Goal: Information Seeking & Learning: Learn about a topic

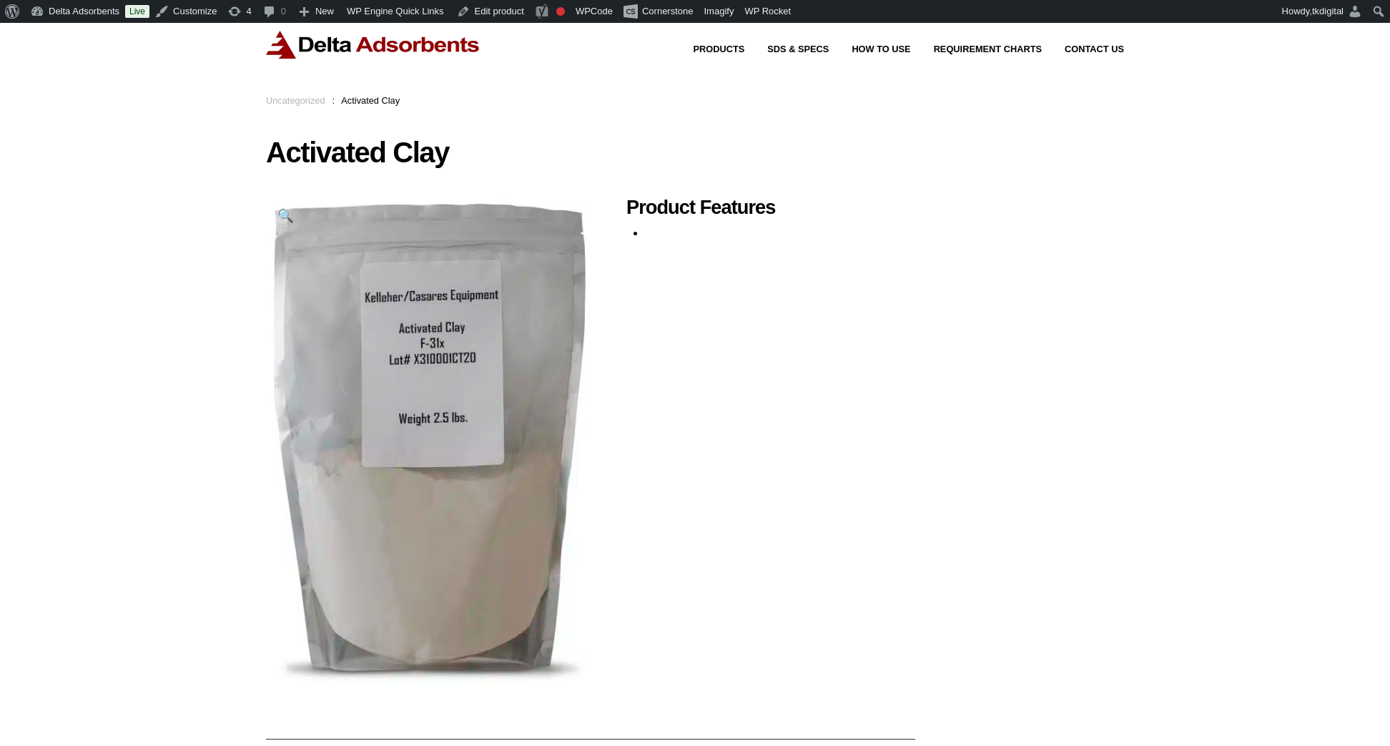
scroll to position [36, 0]
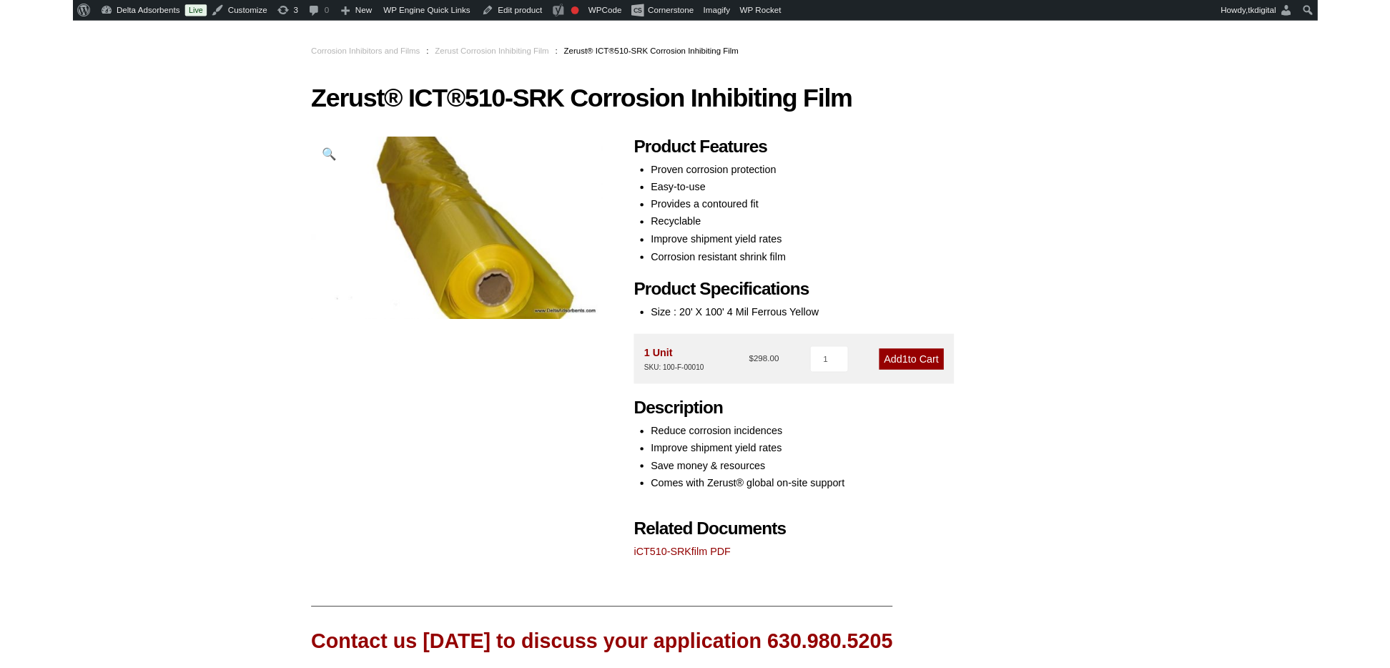
scroll to position [77, 0]
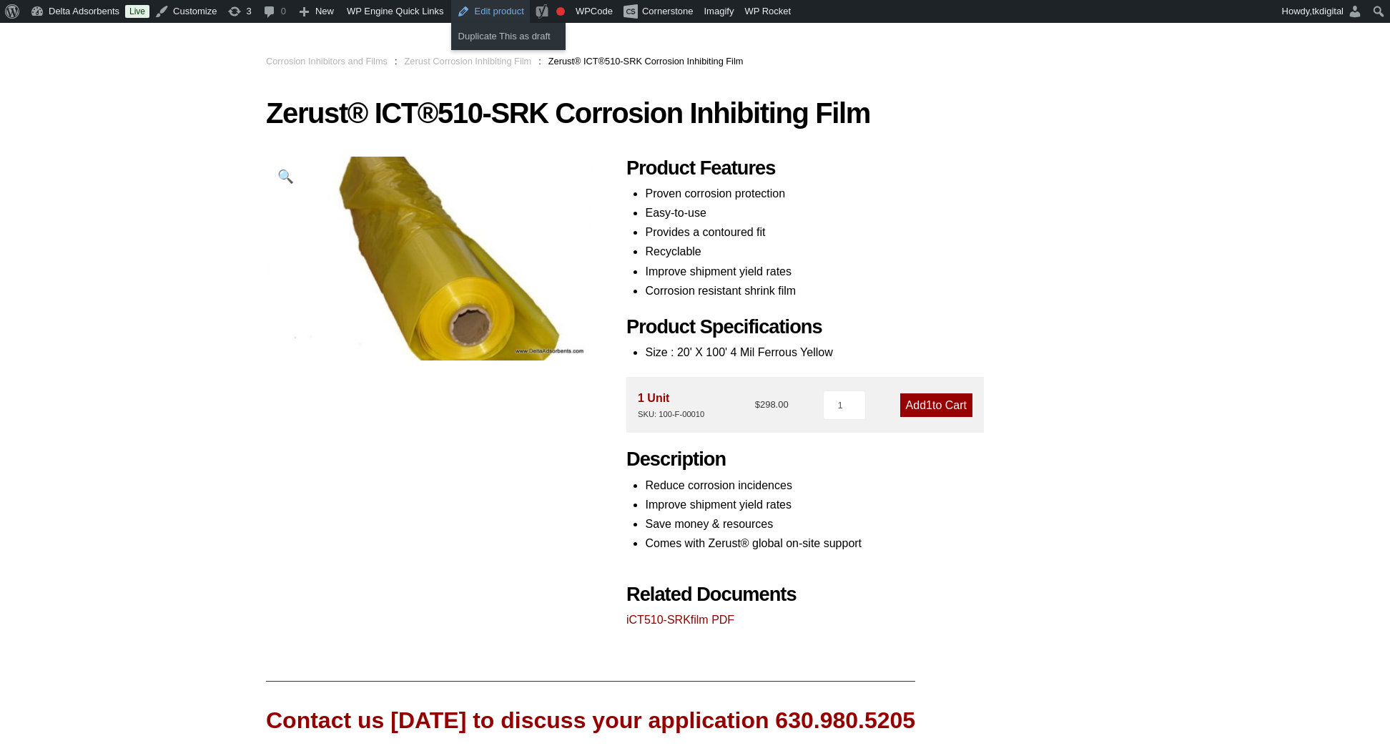
click at [509, 11] on link "Edit product" at bounding box center [490, 11] width 79 height 23
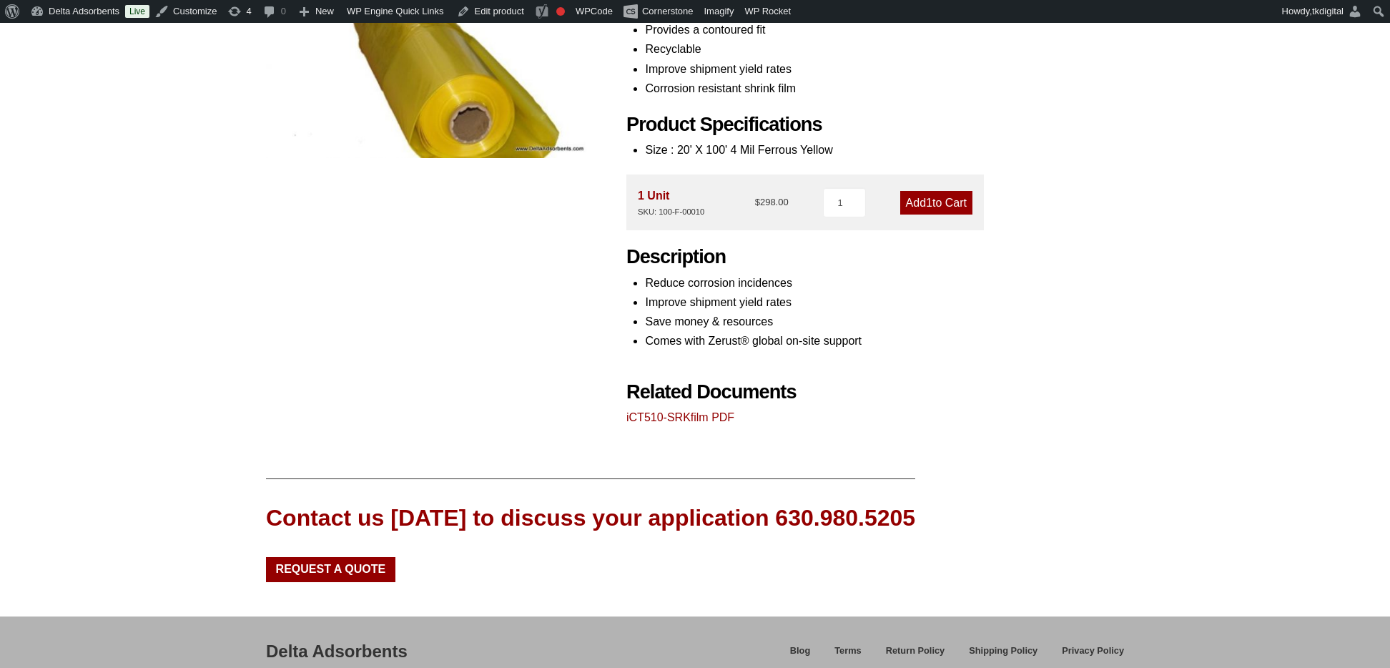
scroll to position [283, 0]
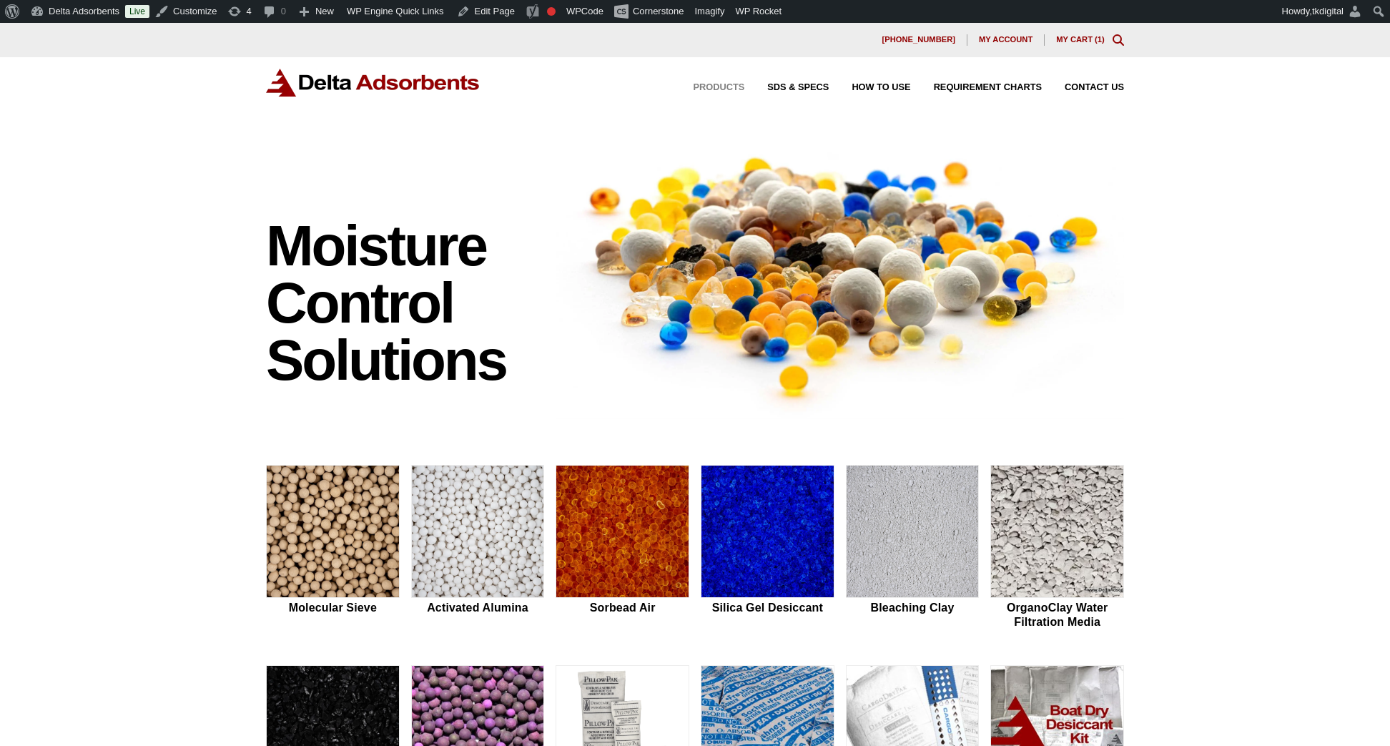
click at [734, 89] on span "Products" at bounding box center [719, 87] width 51 height 9
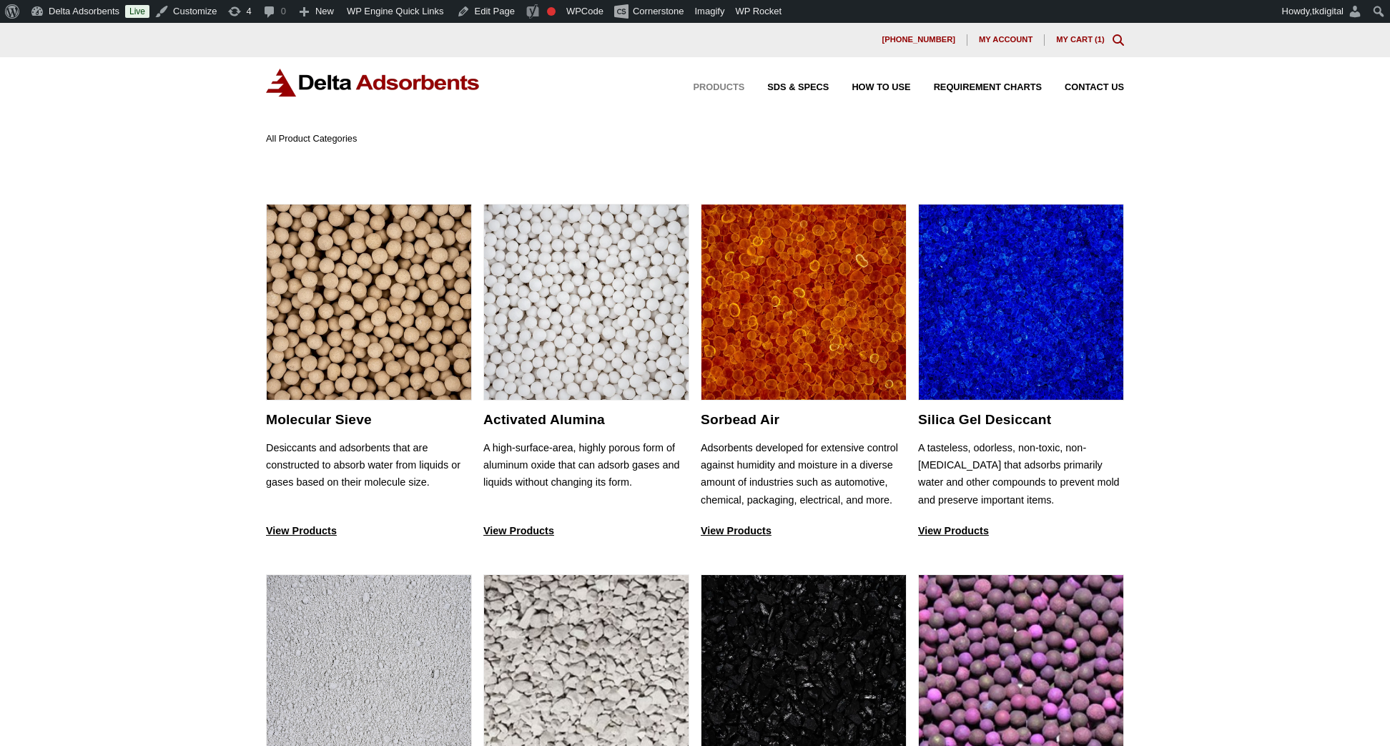
click at [286, 89] on img at bounding box center [373, 83] width 215 height 28
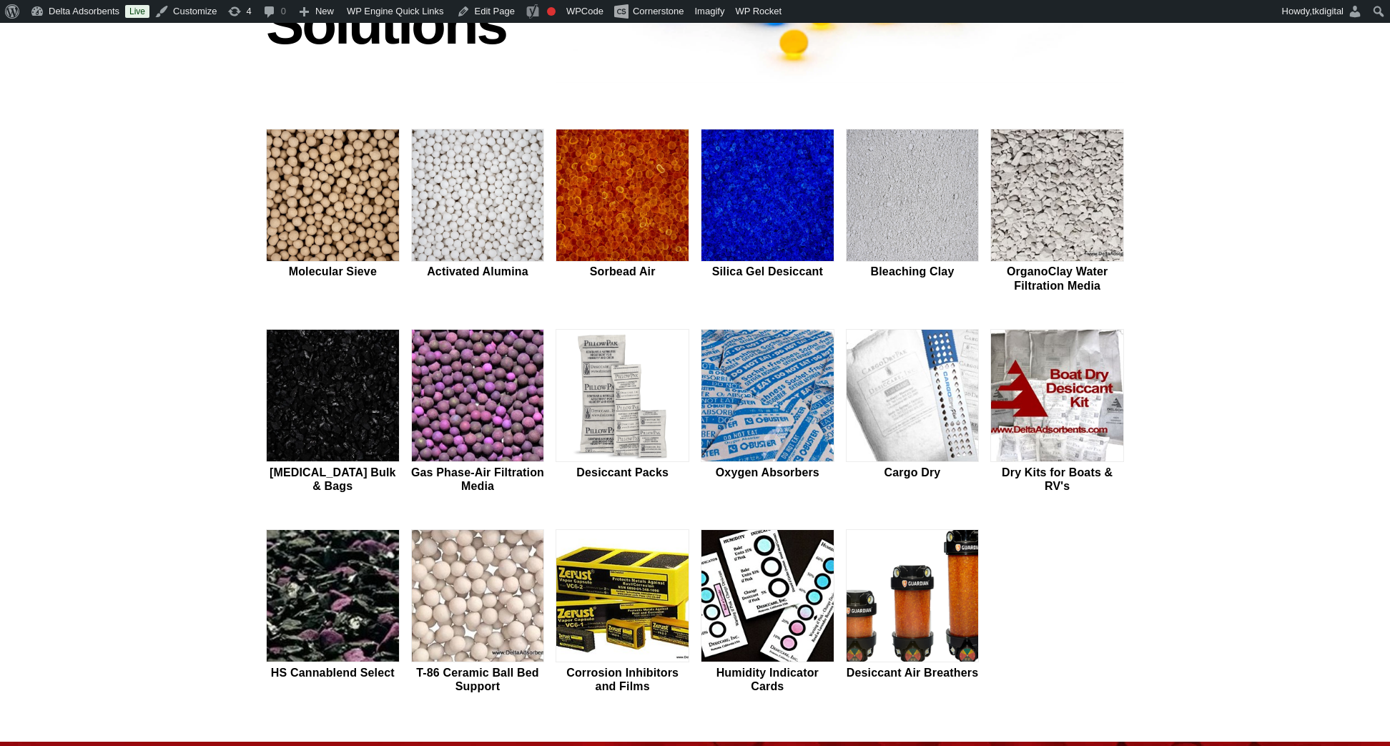
scroll to position [338, 0]
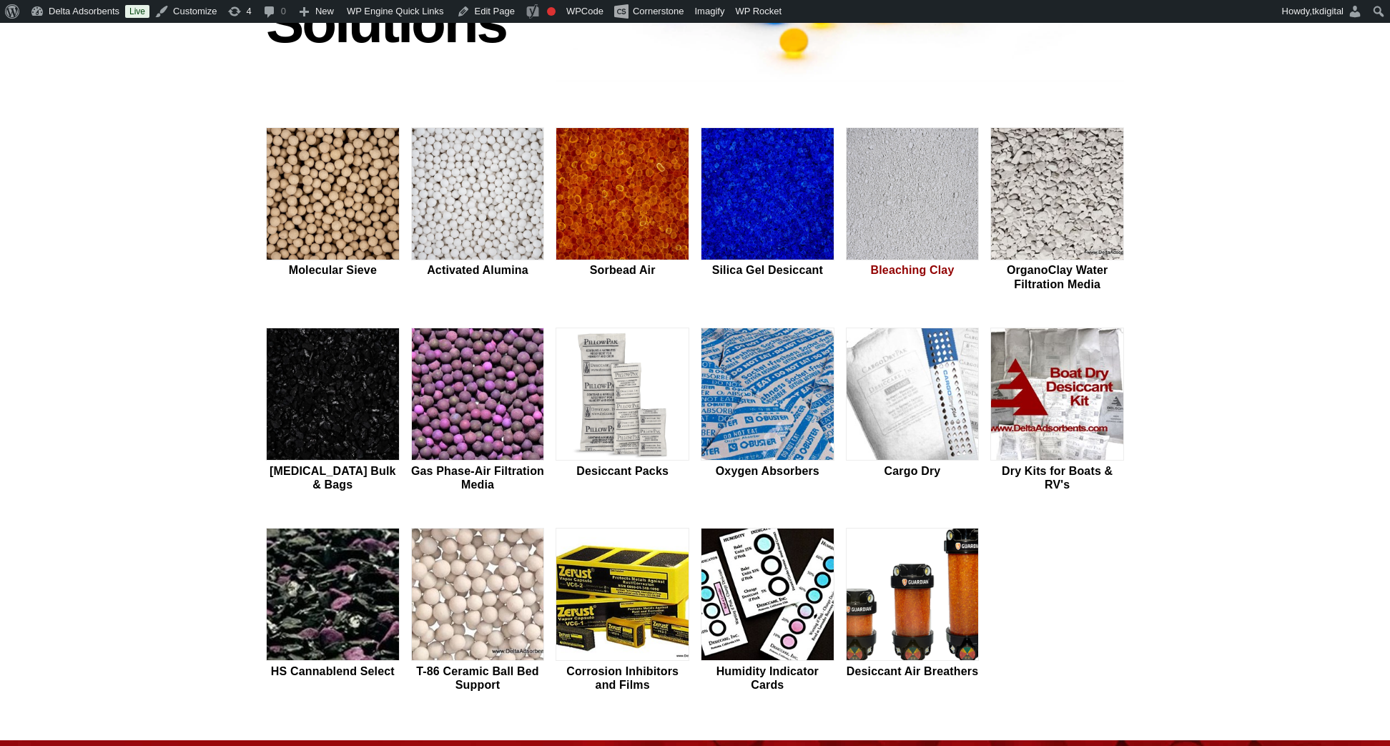
click at [945, 192] on img at bounding box center [913, 194] width 132 height 133
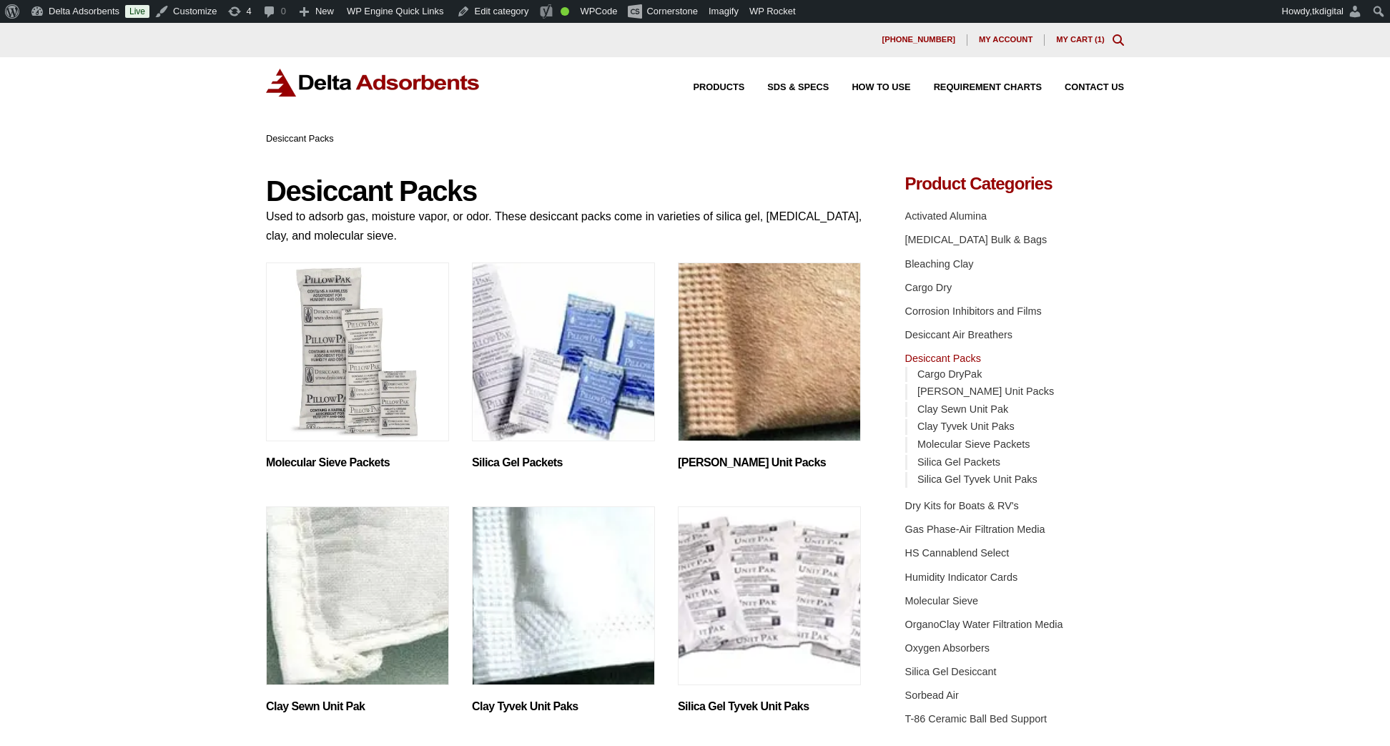
click at [341, 325] on img "Visit product category Molecular Sieve Packets" at bounding box center [357, 351] width 183 height 179
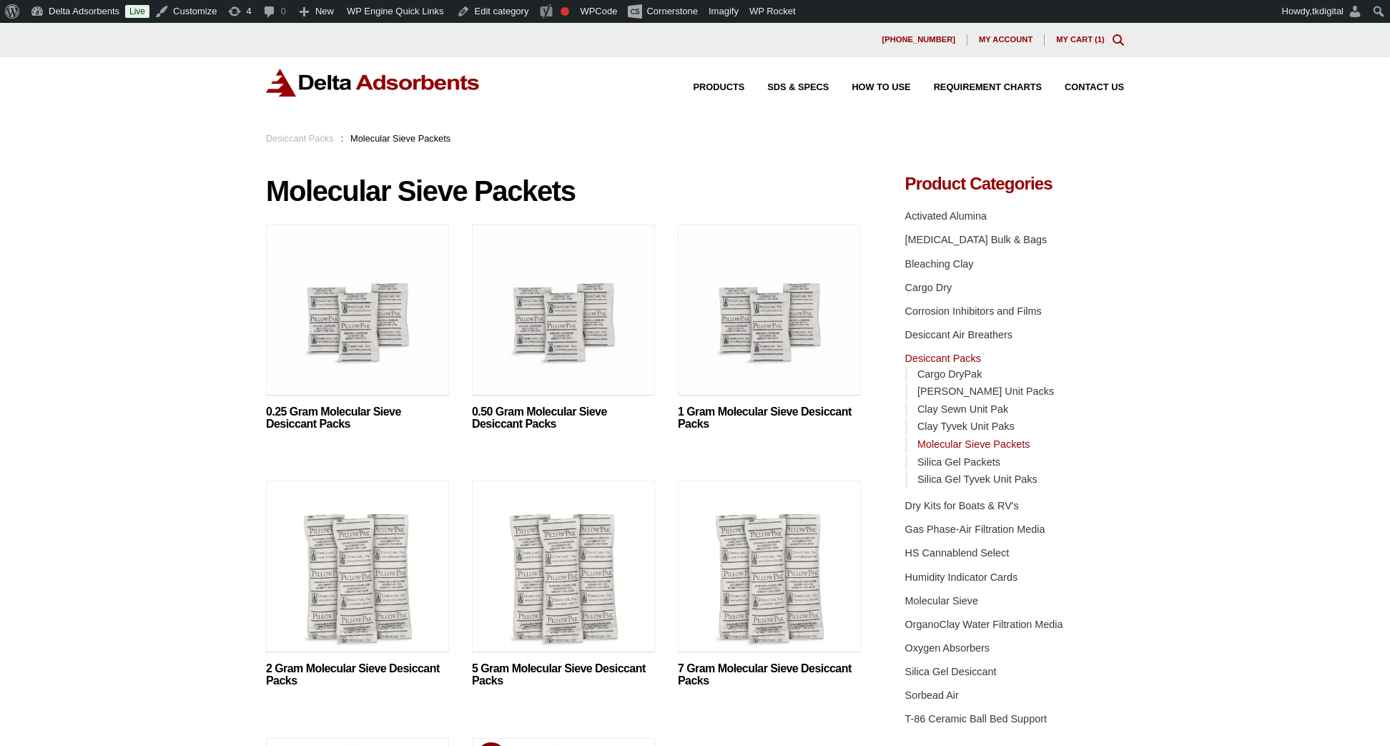
click at [398, 357] on img at bounding box center [357, 313] width 183 height 179
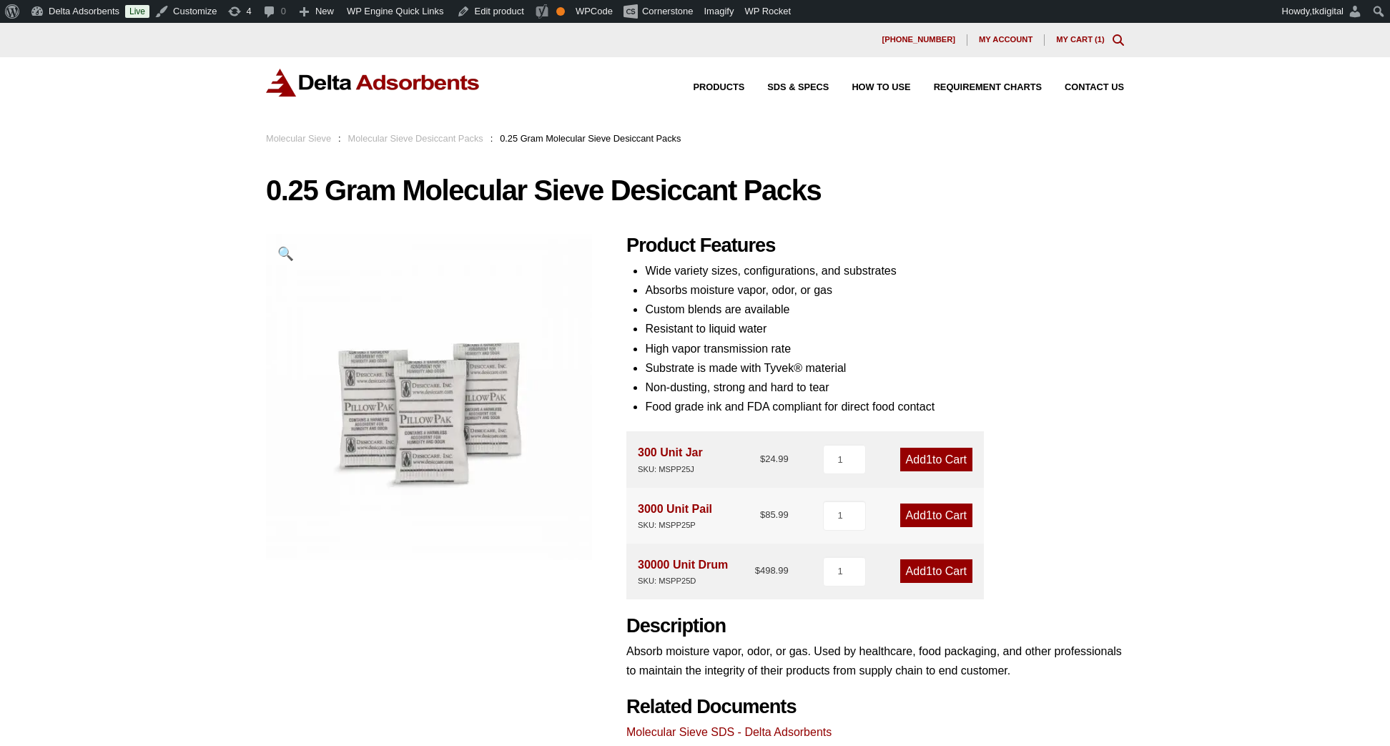
scroll to position [62, 0]
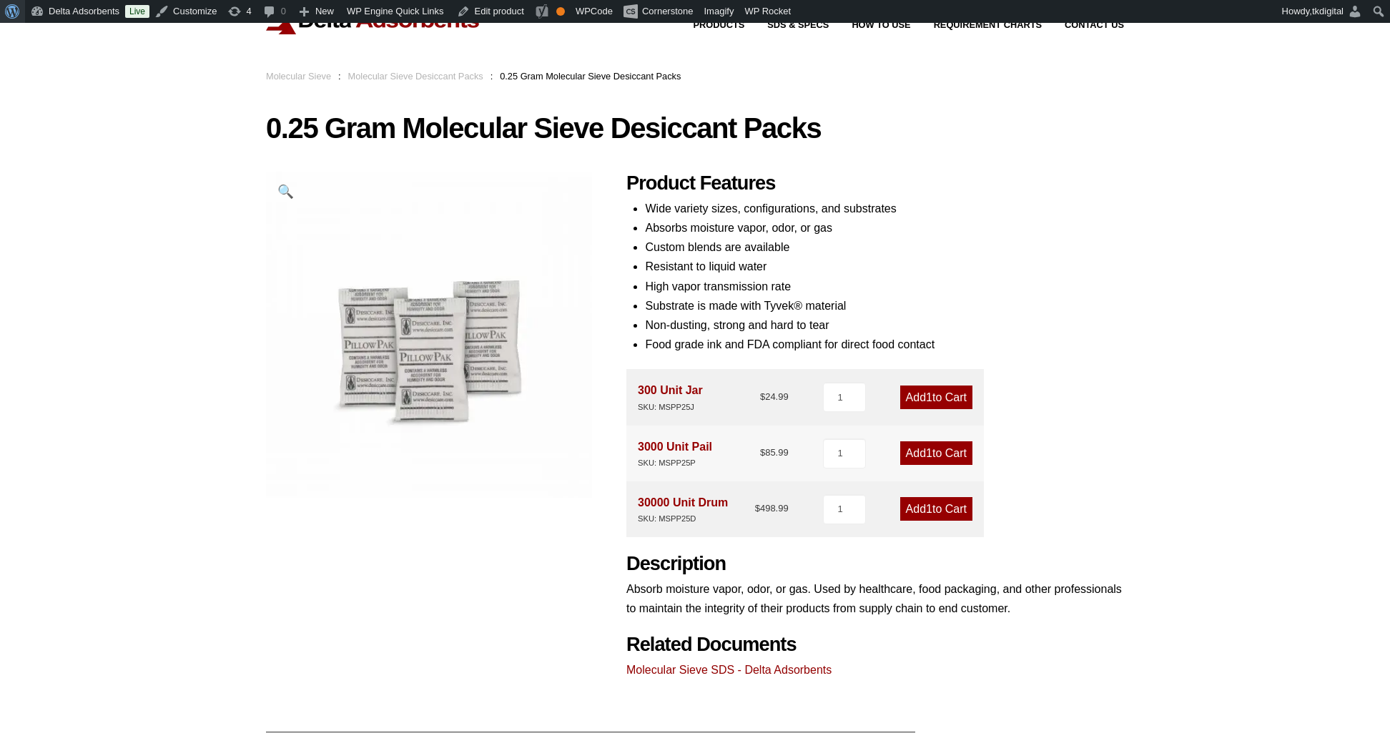
click at [6, 16] on span "Toolbar" at bounding box center [10, 10] width 11 height 20
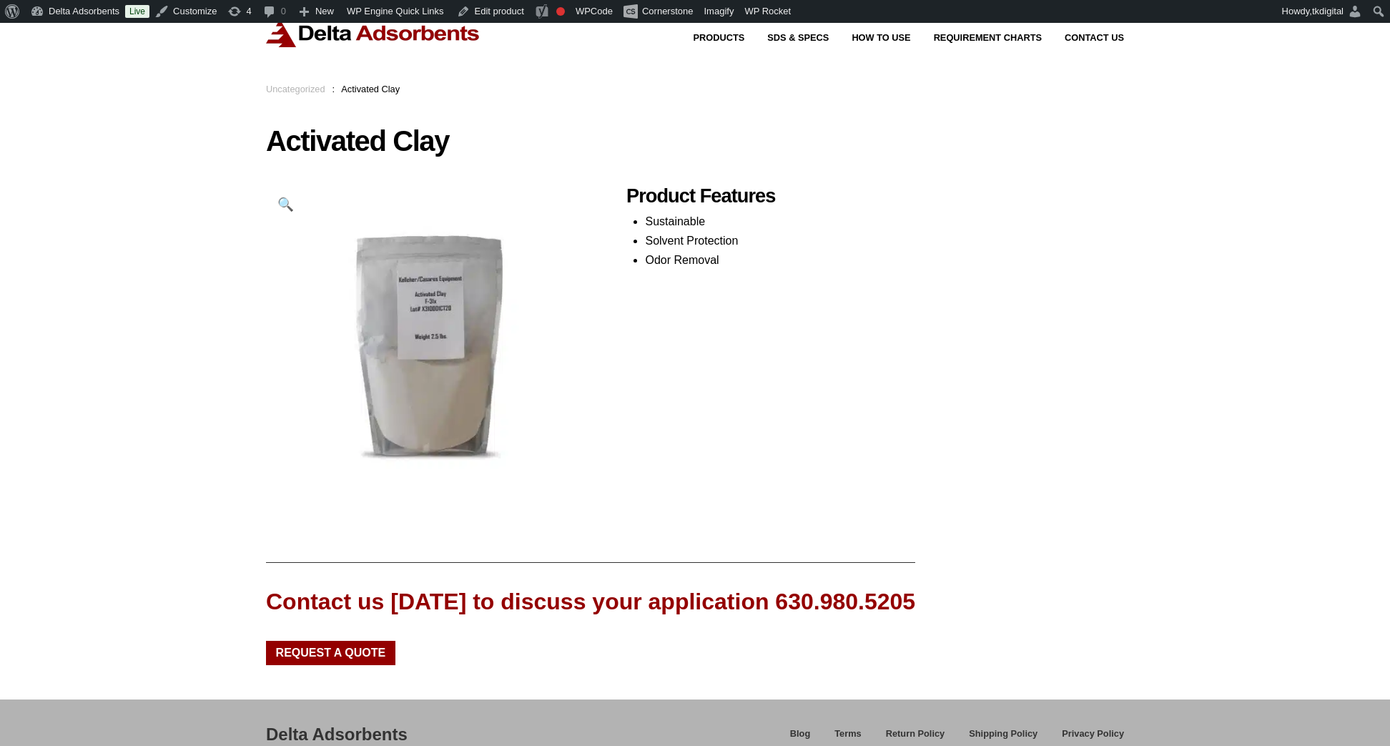
scroll to position [43, 0]
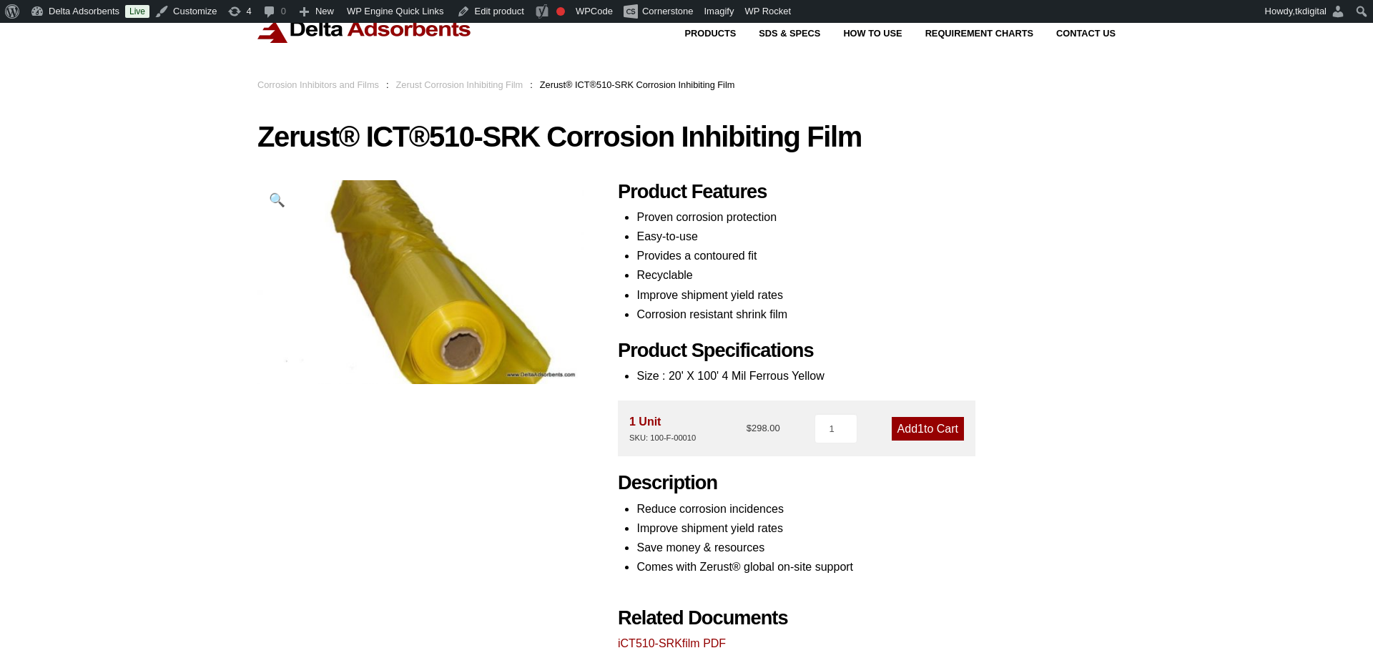
scroll to position [48, 0]
